Goal: Answer question/provide support: Share knowledge or assist other users

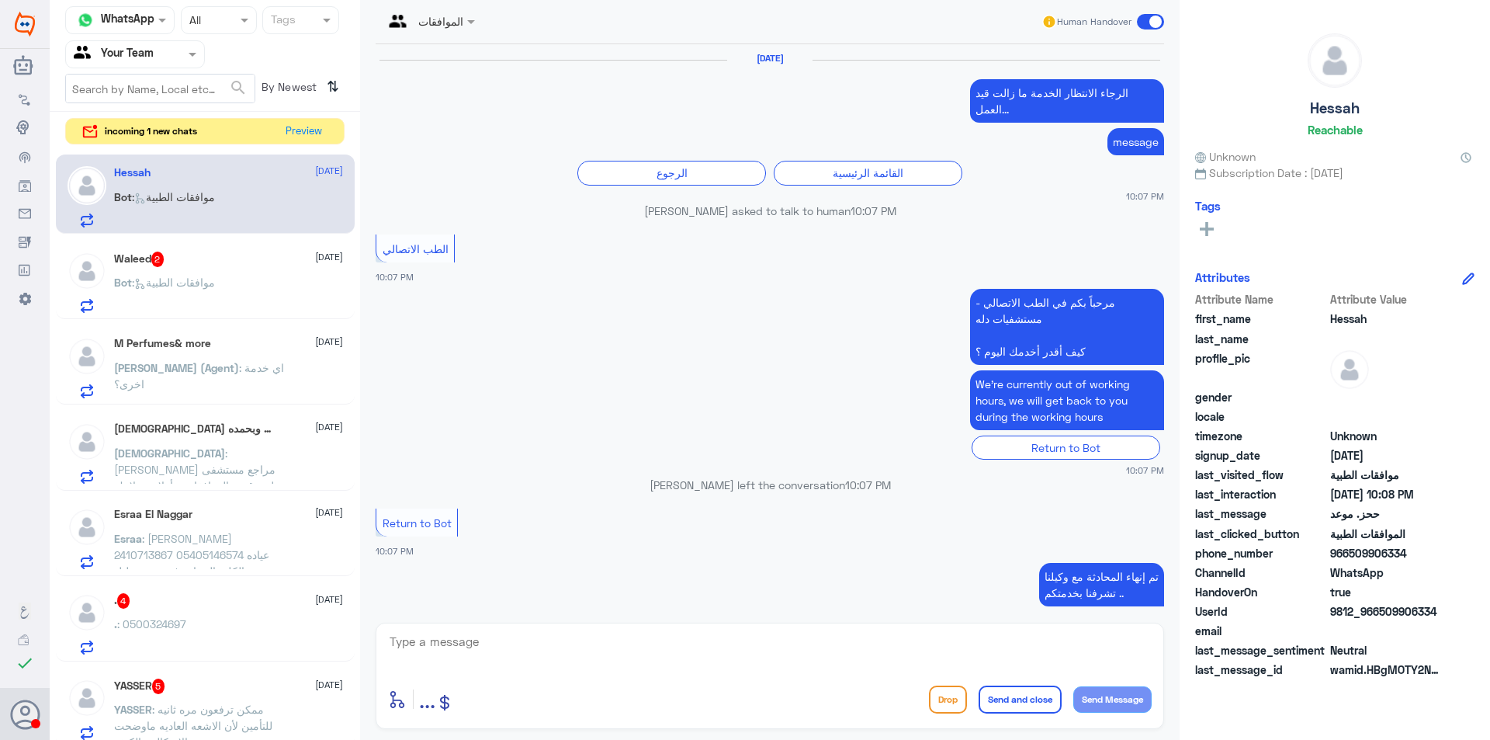
scroll to position [1386, 0]
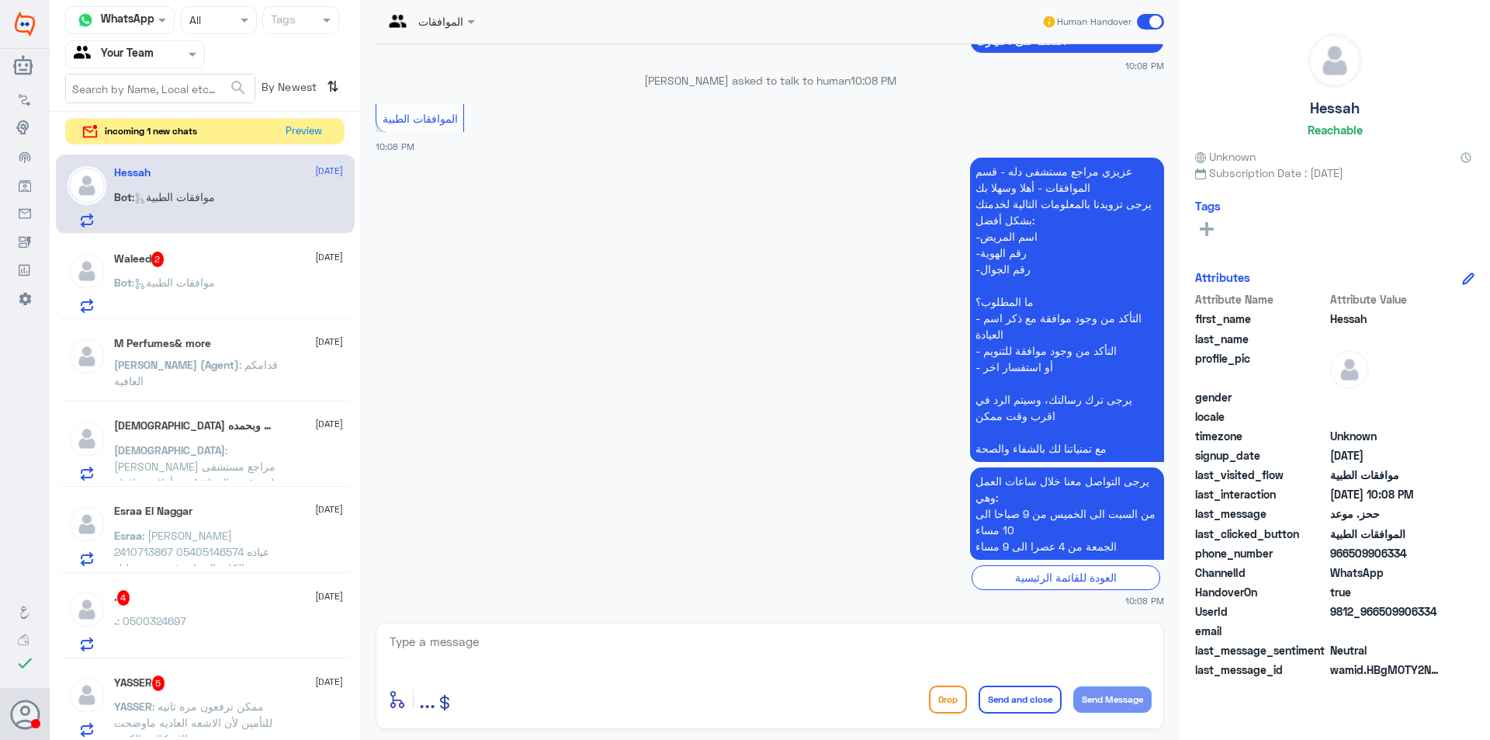
click at [179, 65] on div "Agent Filter Your Team" at bounding box center [125, 54] width 119 height 23
click at [150, 136] on Inbox "Your Inbox" at bounding box center [127, 136] width 54 height 13
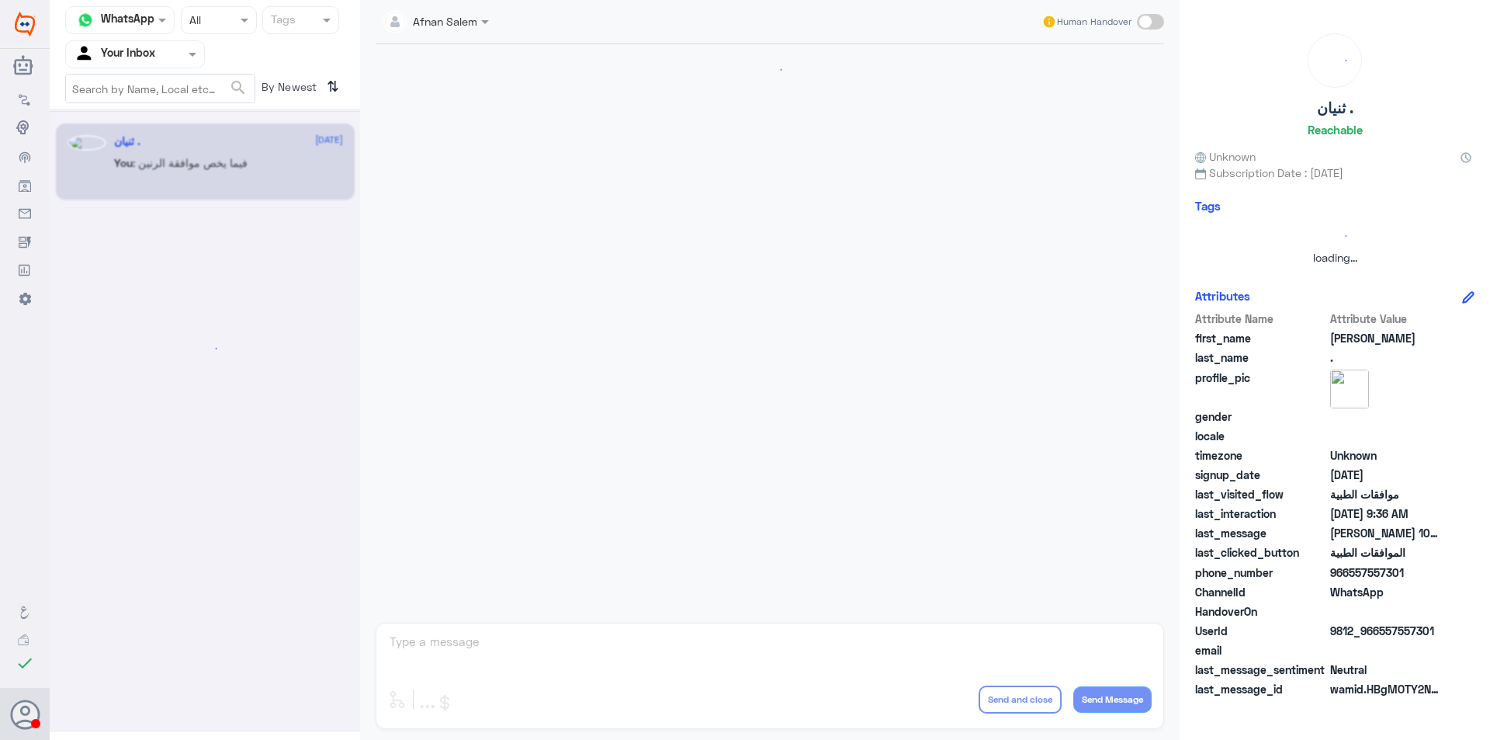
scroll to position [0, 0]
click at [168, 57] on div at bounding box center [135, 54] width 138 height 18
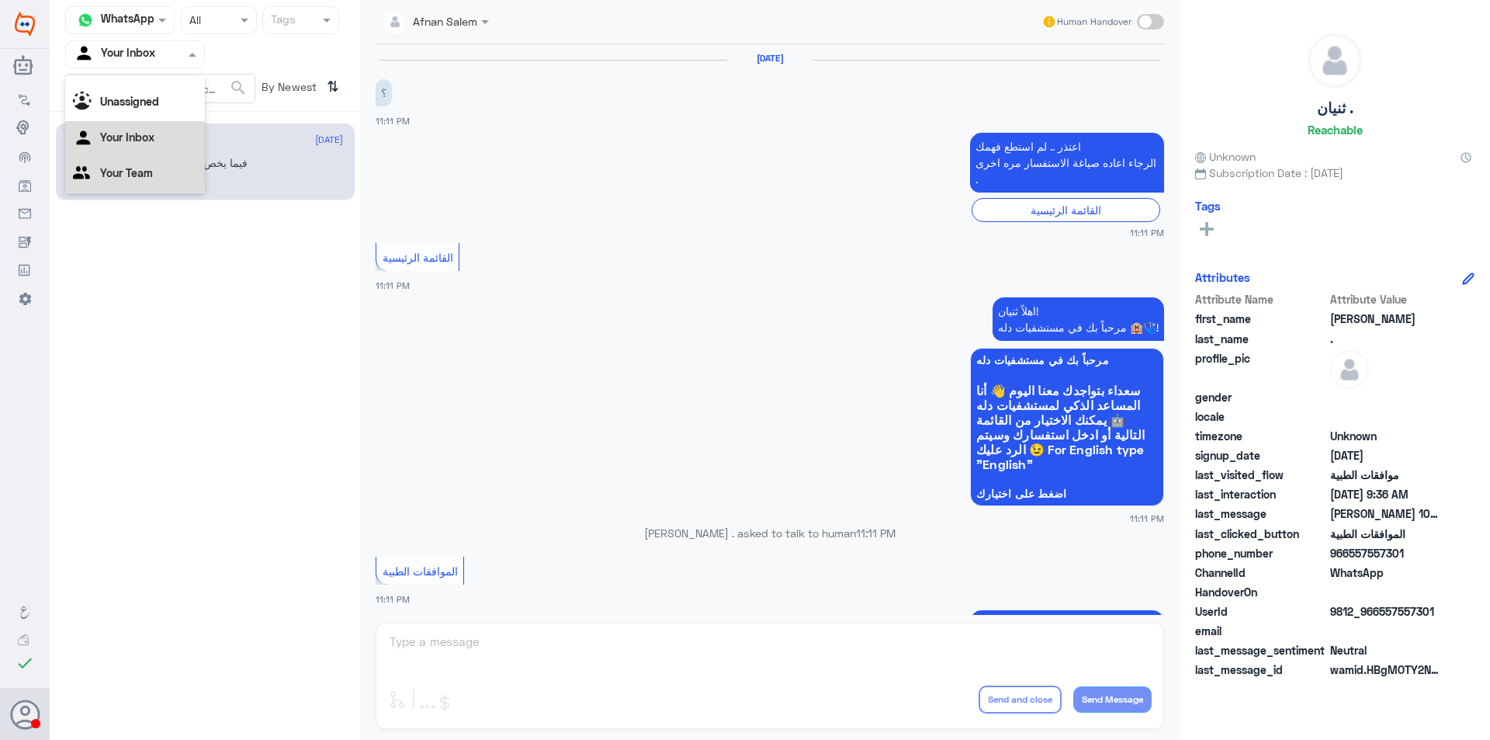
scroll to position [1612, 0]
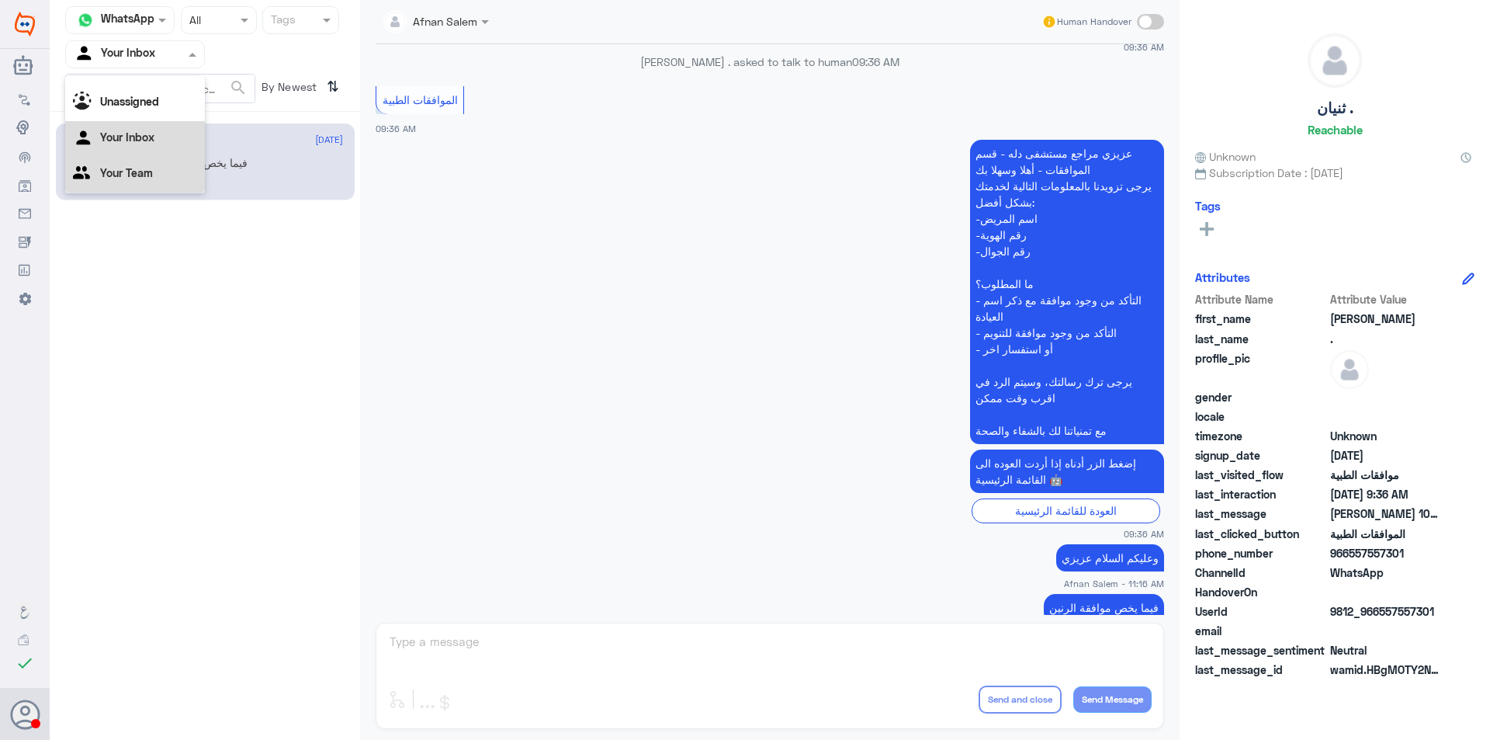
click at [173, 168] on div "Your Team" at bounding box center [135, 175] width 140 height 36
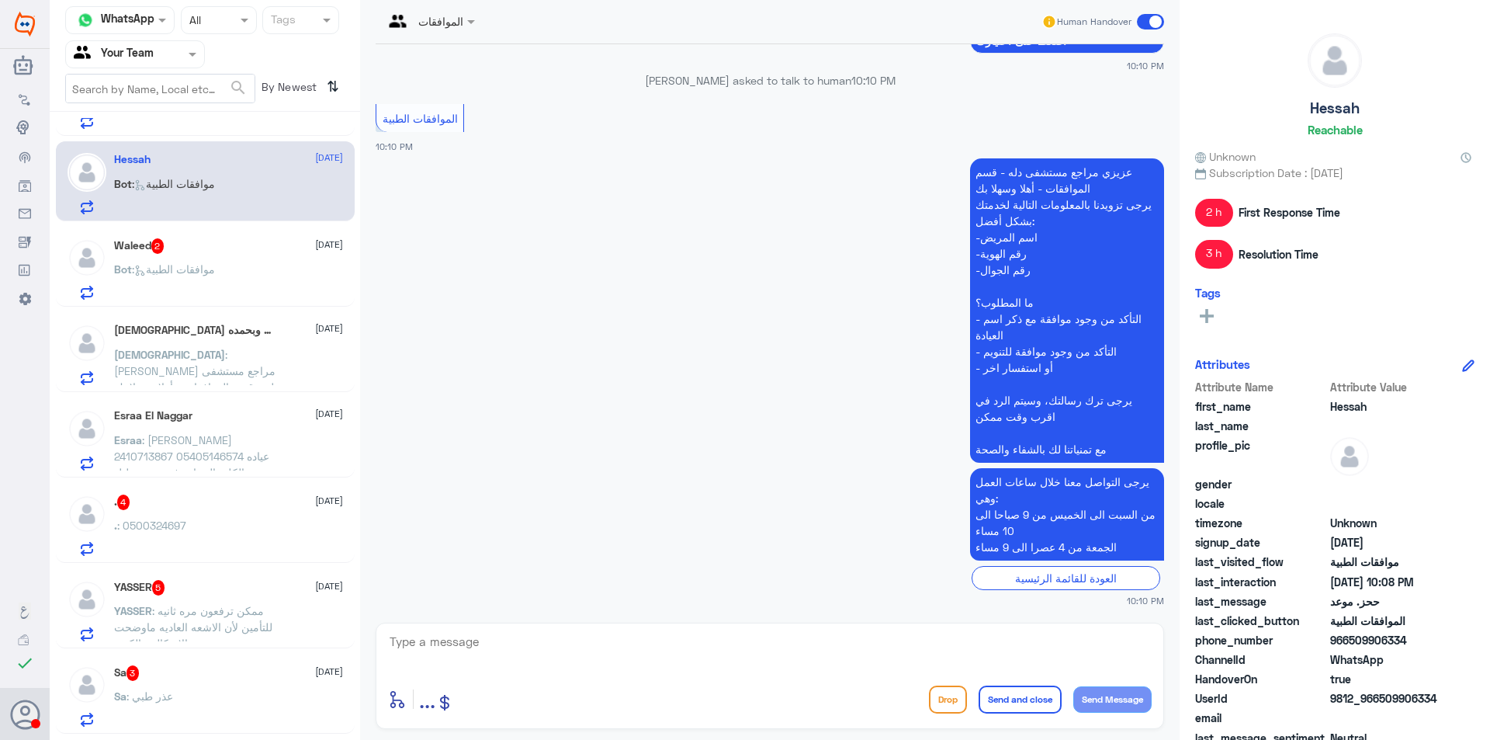
scroll to position [0, 0]
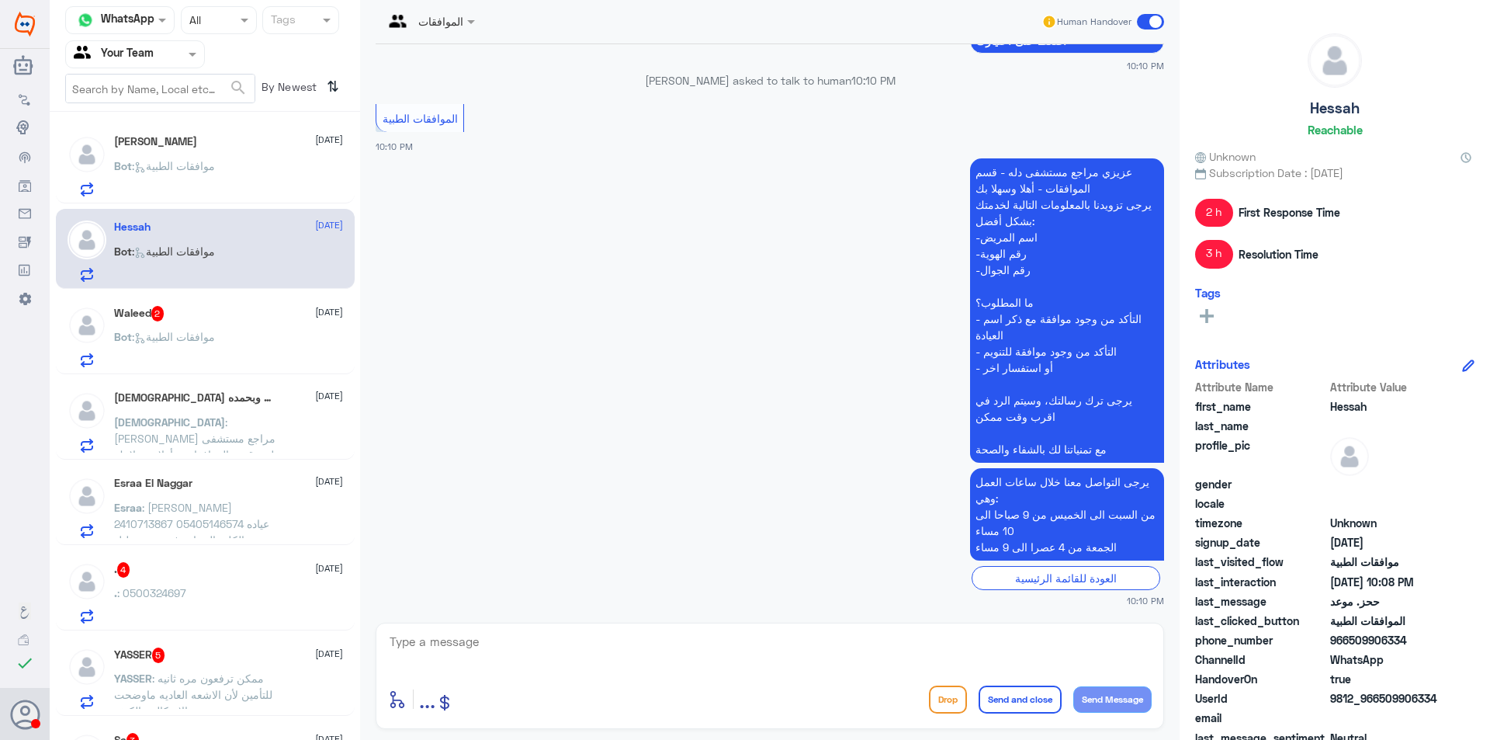
click at [211, 145] on div "[PERSON_NAME] [DATE]" at bounding box center [228, 141] width 229 height 13
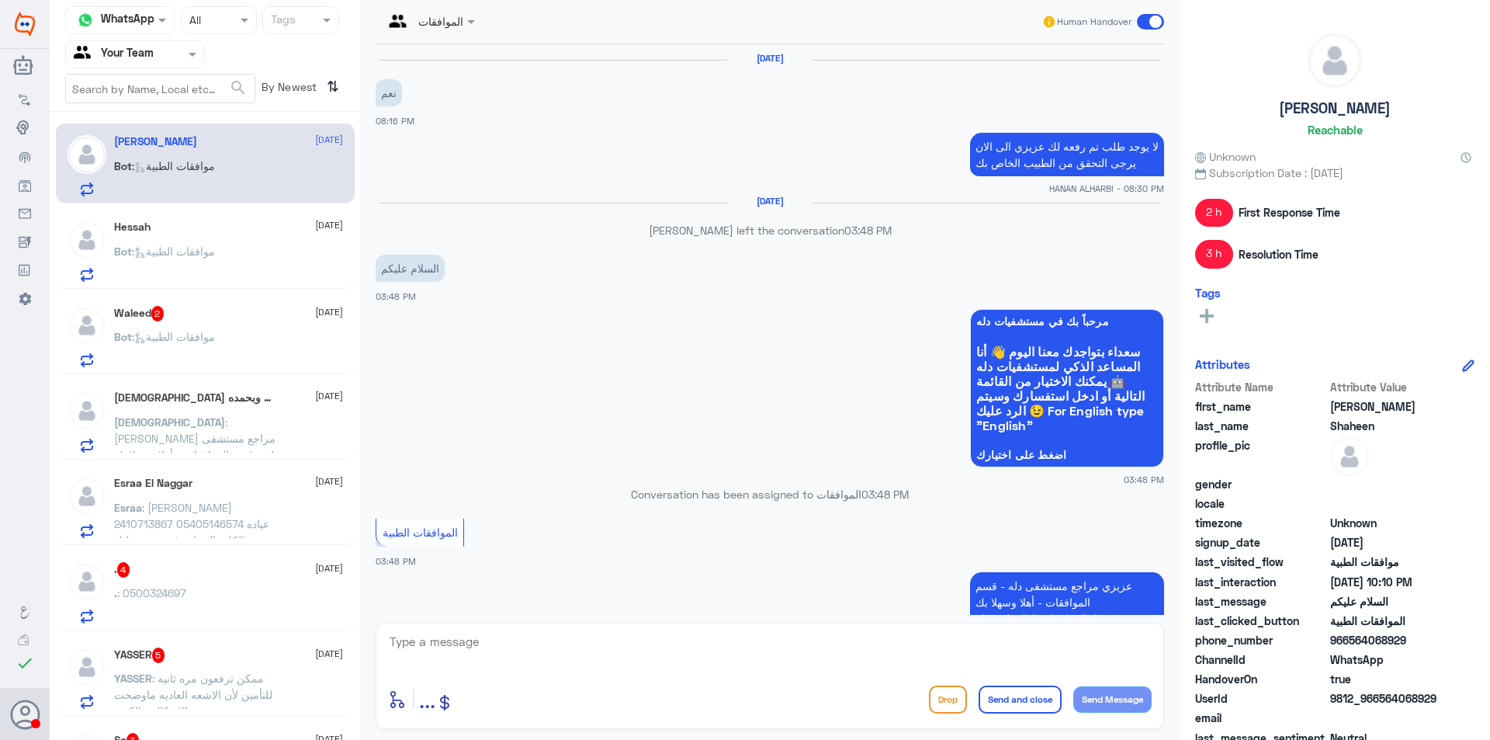
scroll to position [1424, 0]
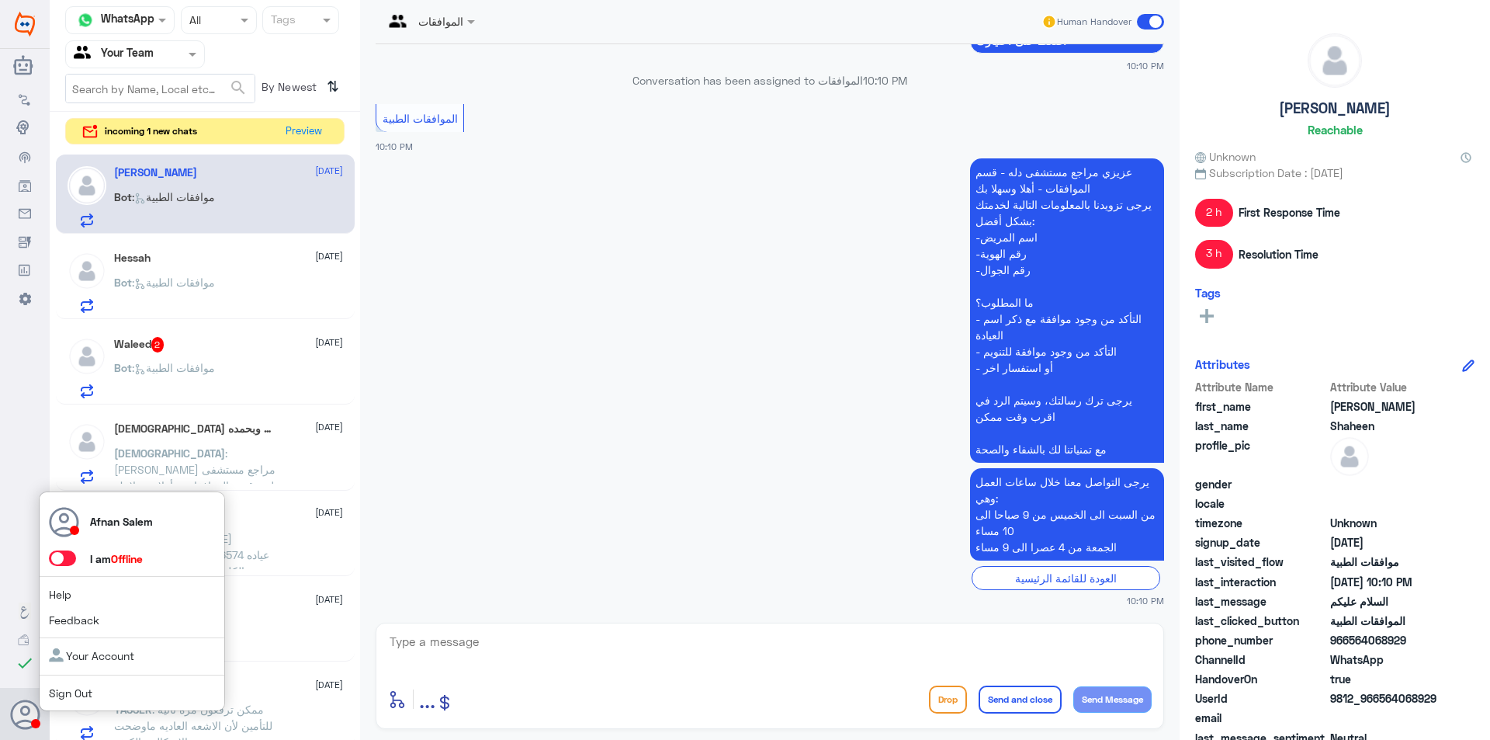
click at [67, 693] on link "Sign Out" at bounding box center [70, 692] width 43 height 13
